Goal: Task Accomplishment & Management: Use online tool/utility

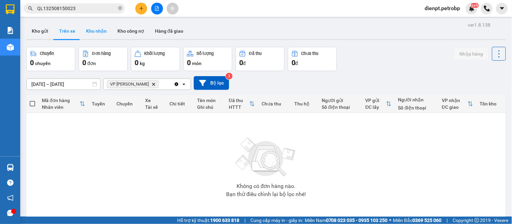
click at [92, 36] on button "Kho nhận" at bounding box center [96, 31] width 31 height 16
type input "[DATE] – [DATE]"
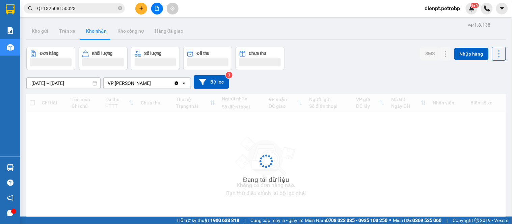
click at [361, 72] on div "[DATE] – [DATE] Press the down arrow key to interact with the calendar and sele…" at bounding box center [266, 82] width 480 height 24
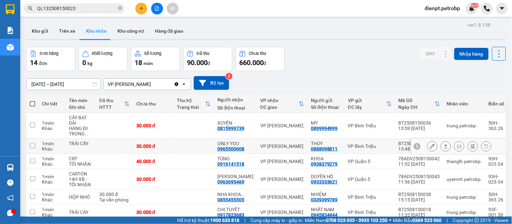
click at [443, 147] on icon at bounding box center [445, 146] width 5 height 5
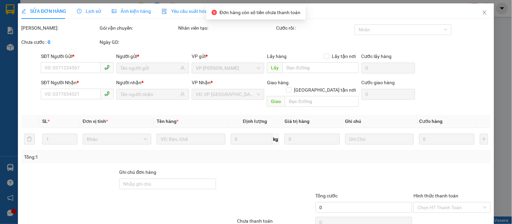
type input "0888098811"
type input "THÚY"
type input "0965500608"
type input "ONLY YOU"
type input "30.000"
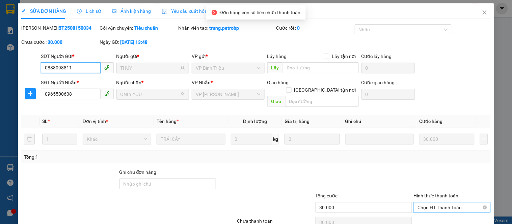
click at [443, 204] on span "Chọn HT Thanh Toán" at bounding box center [451, 208] width 69 height 10
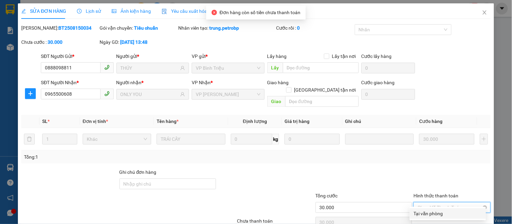
scroll to position [26, 0]
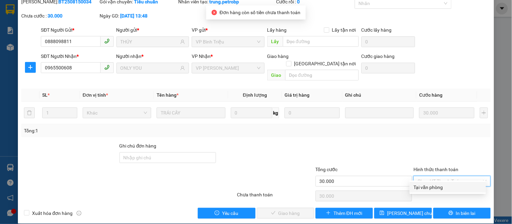
drag, startPoint x: 430, startPoint y: 188, endPoint x: 387, endPoint y: 196, distance: 43.6
click at [429, 188] on div "Tại văn phòng" at bounding box center [448, 187] width 68 height 7
type input "0"
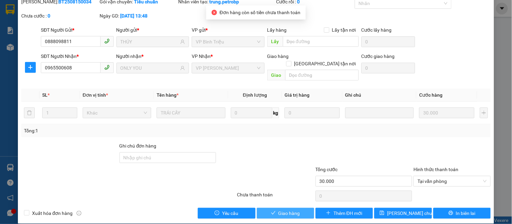
click at [275, 208] on button "Giao hàng" at bounding box center [285, 213] width 57 height 11
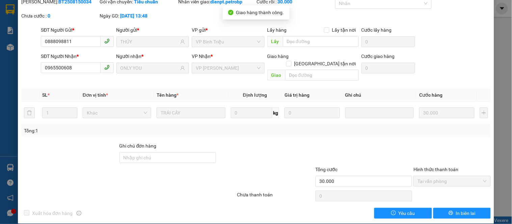
click at [60, 3] on b "BT2508150034" at bounding box center [74, 1] width 33 height 5
copy b "BT2508150034"
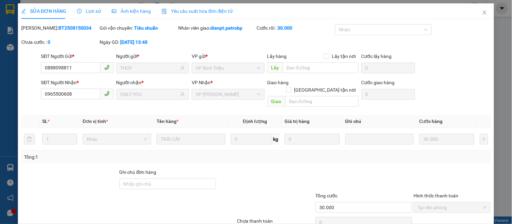
drag, startPoint x: 435, startPoint y: 52, endPoint x: 469, endPoint y: 16, distance: 49.7
click at [439, 46] on div "Total Paid Fee 30.000 Total UnPaid Fee 0 Cash Collection Total Fee Mã ĐH: BT250…" at bounding box center [255, 134] width 469 height 221
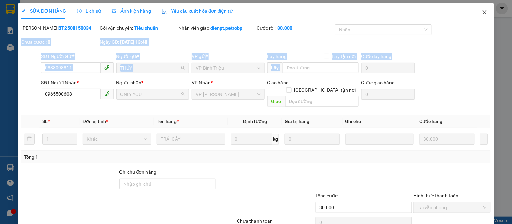
click at [483, 13] on icon "close" at bounding box center [485, 12] width 4 height 4
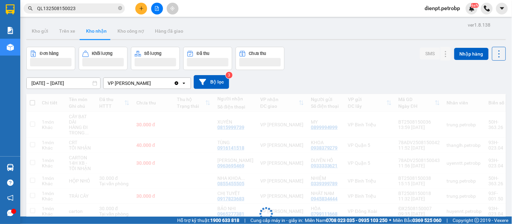
click at [320, 57] on div "Đơn hàng Khối lượng Số lượng Đã thu Chưa thu SMS Nhập hàng" at bounding box center [266, 58] width 480 height 23
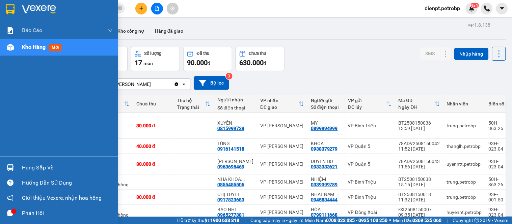
click at [10, 170] on img at bounding box center [10, 167] width 7 height 7
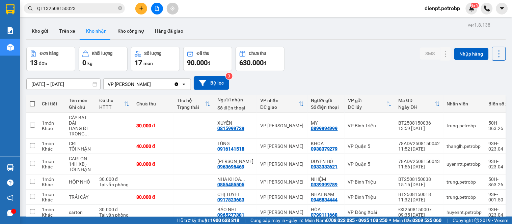
click at [332, 52] on div "Đơn hàng 13 đơn Khối lượng 0 kg Số lượng 17 món Đã thu 90.000 đ Chưa thu 630.00…" at bounding box center [266, 59] width 480 height 24
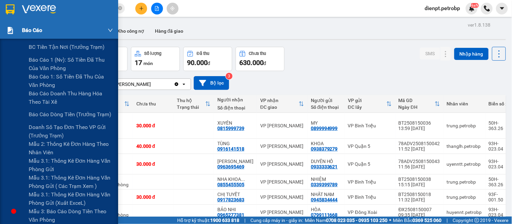
click at [7, 29] on img at bounding box center [10, 30] width 7 height 7
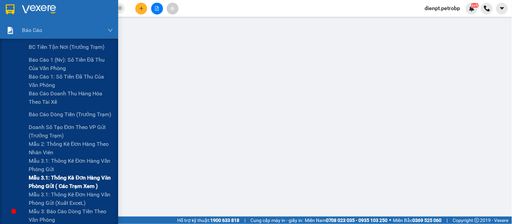
click at [58, 185] on span "Mẫu 3.1: Thống kê đơn hàng văn phòng gửi ( các trạm xem )" at bounding box center [71, 182] width 84 height 17
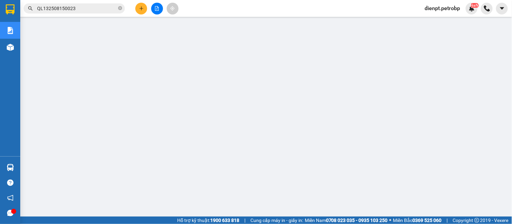
click at [395, 18] on main at bounding box center [256, 108] width 512 height 217
click at [19, 162] on div "Hàng sắp về" at bounding box center [10, 167] width 20 height 15
